Goal: Task Accomplishment & Management: Use online tool/utility

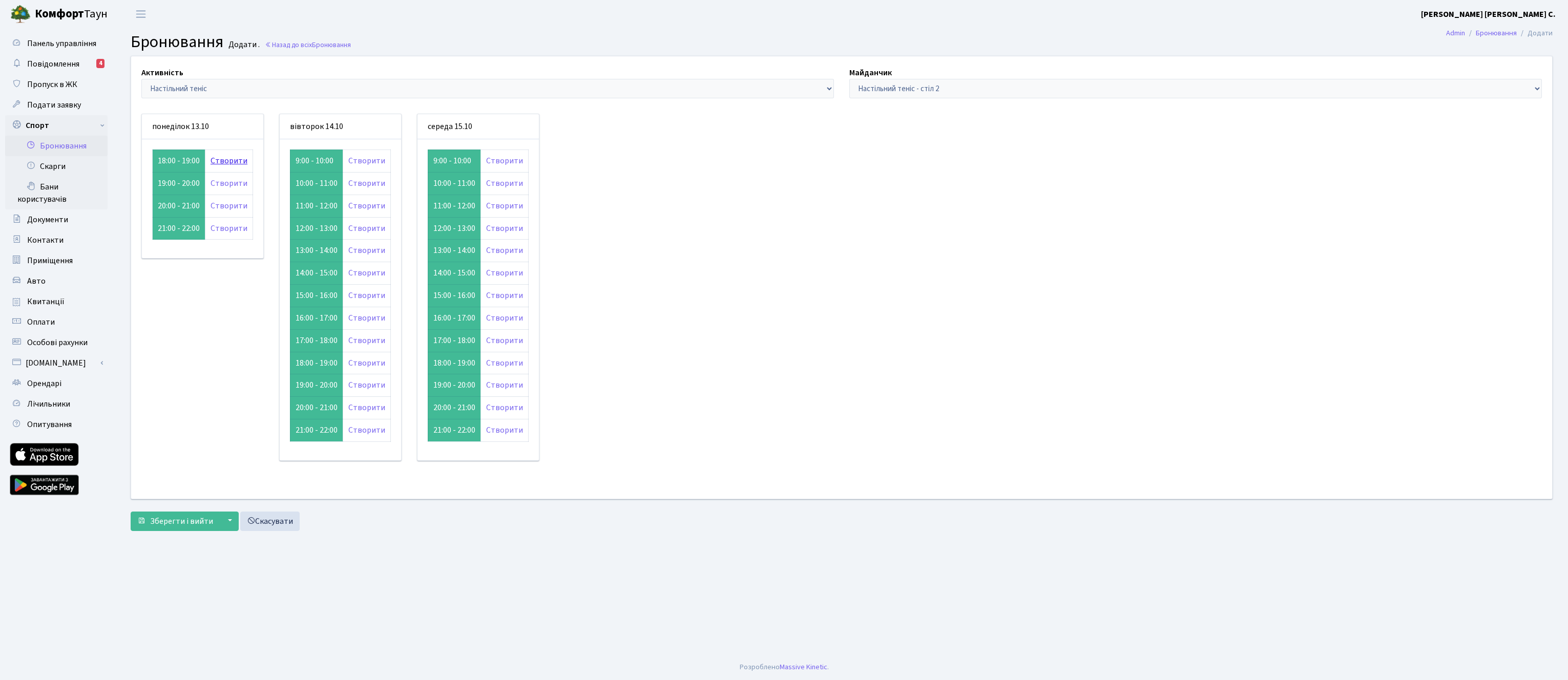
click at [218, 160] on link "Створити" at bounding box center [229, 161] width 37 height 12
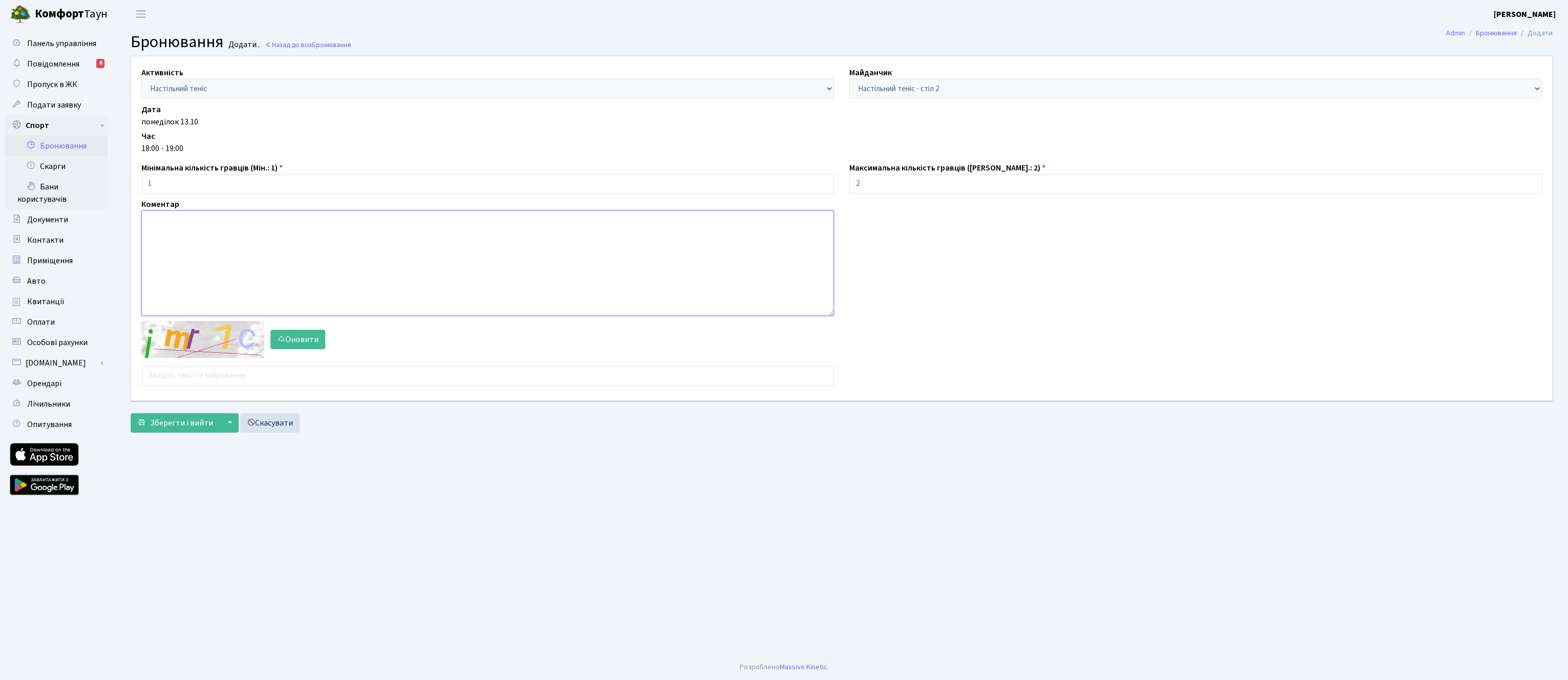
click at [302, 238] on textarea at bounding box center [487, 263] width 692 height 105
type textarea "пьгу9"
click at [277, 377] on div "Активність - Баскетбол Волейбол Йога Катання на роликах Настільний теніс Теніс …" at bounding box center [841, 228] width 1437 height 344
type input "g"
type input "ththz"
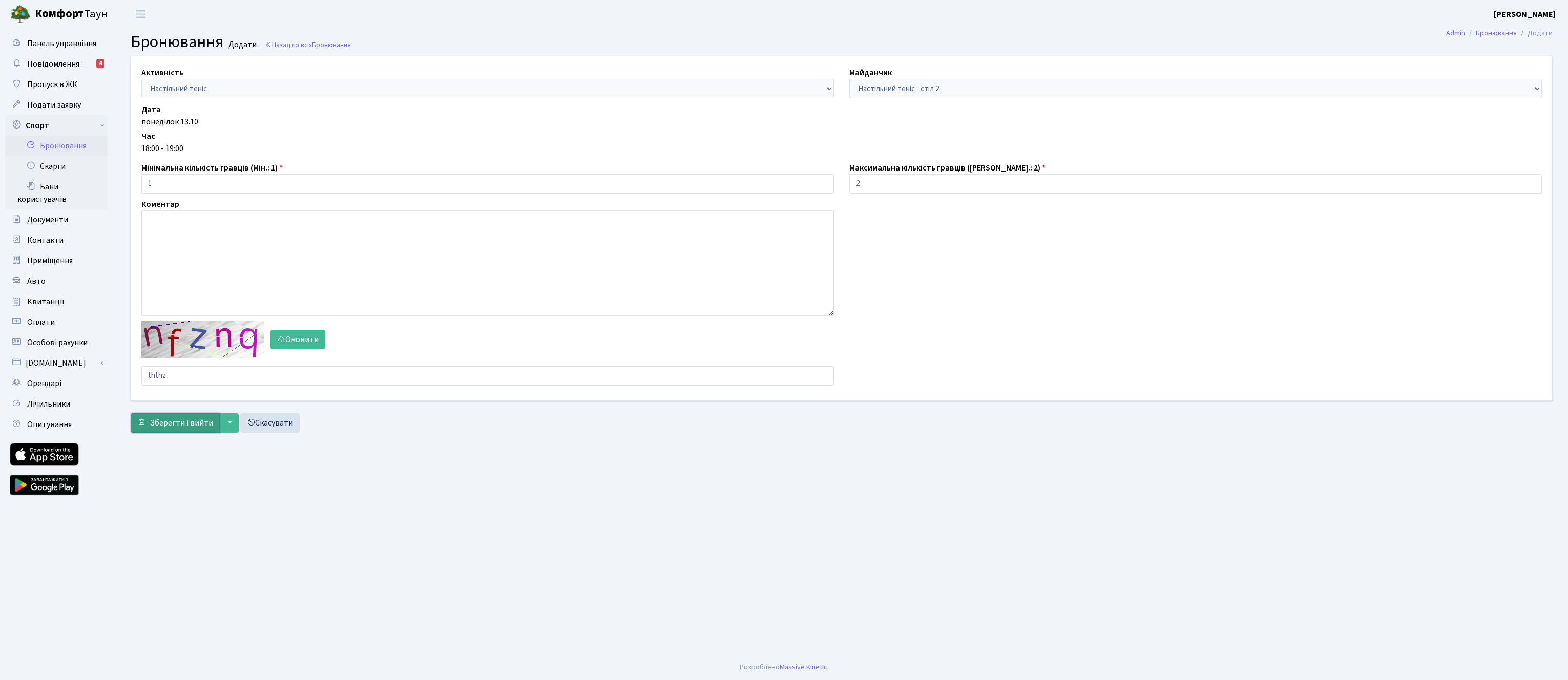
click at [192, 427] on span "Зберегти і вийти" at bounding box center [181, 424] width 63 height 12
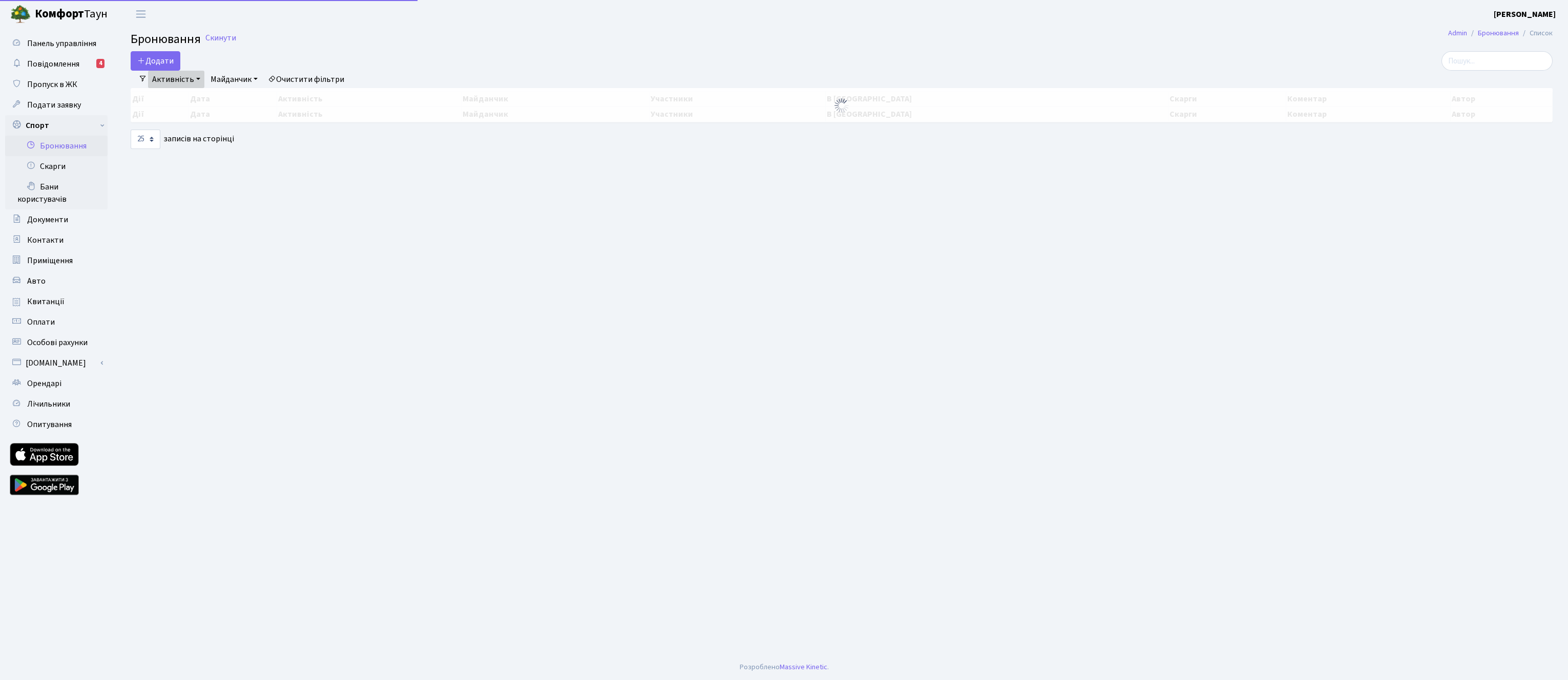
select select "25"
